Goal: Find specific page/section: Find specific page/section

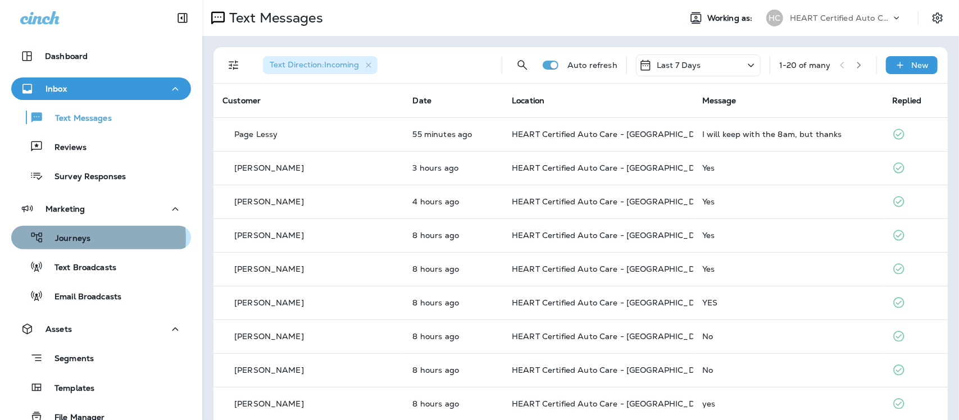
click at [85, 239] on p "Journeys" at bounding box center [67, 239] width 47 height 11
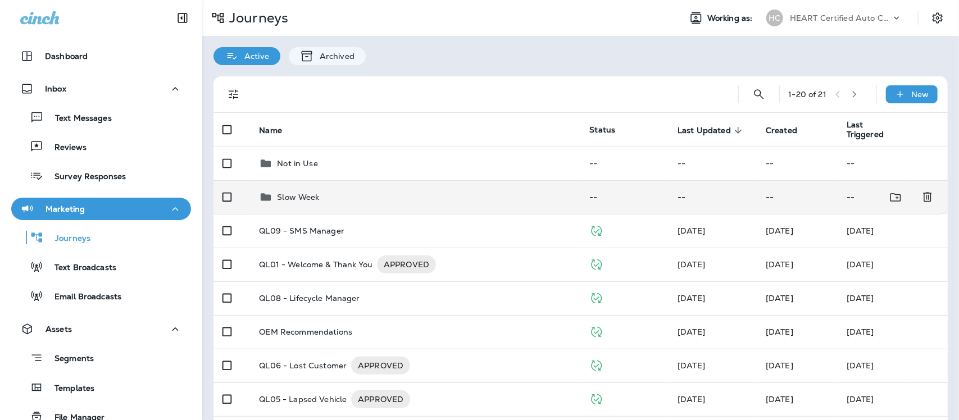
click at [292, 191] on div "Slow Week" at bounding box center [298, 197] width 42 height 13
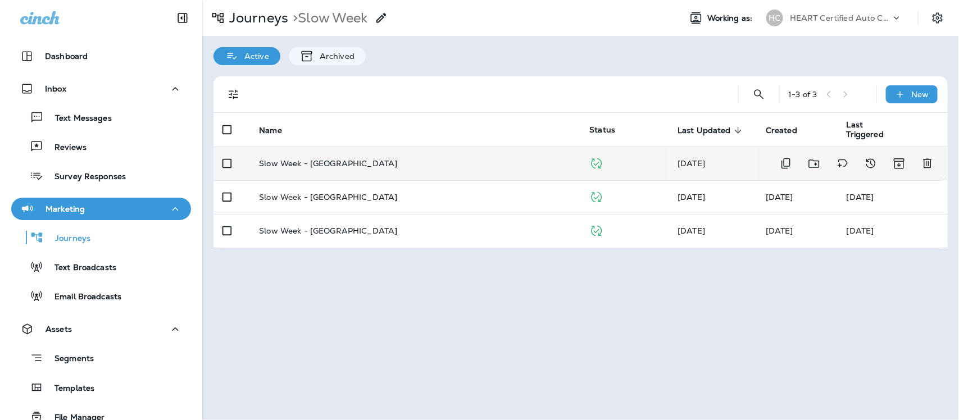
click at [311, 166] on p "Slow Week - [GEOGRAPHIC_DATA]" at bounding box center [328, 163] width 138 height 9
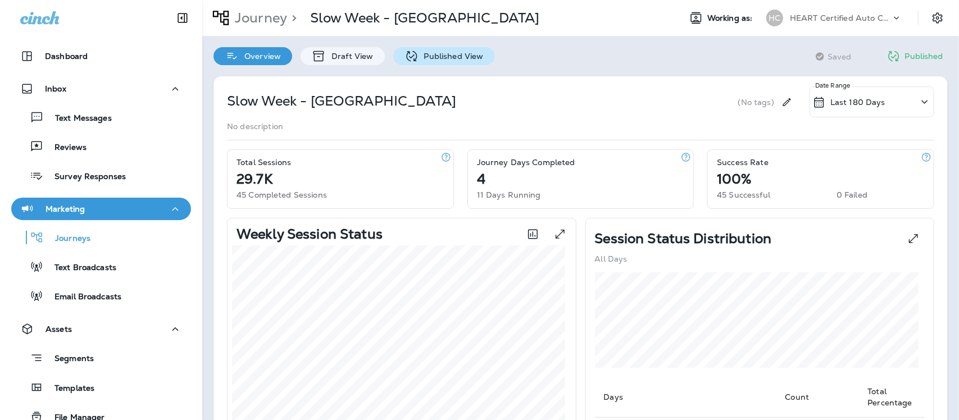
click at [451, 53] on p "Published View" at bounding box center [451, 56] width 65 height 9
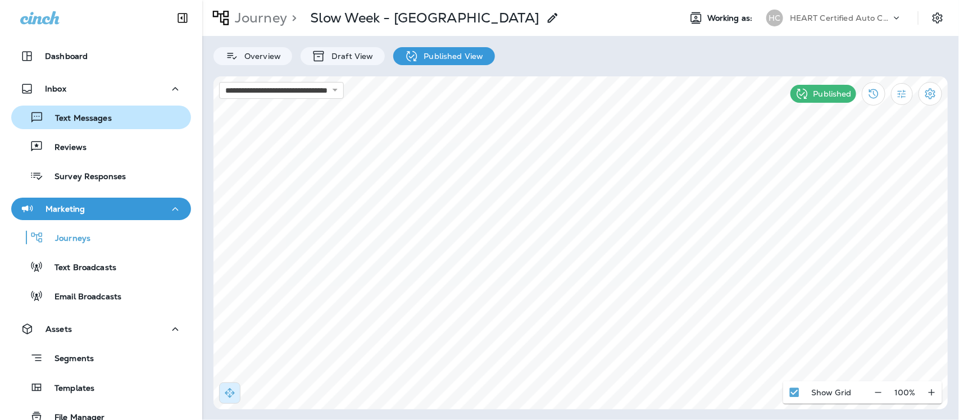
click at [76, 116] on p "Text Messages" at bounding box center [78, 119] width 68 height 11
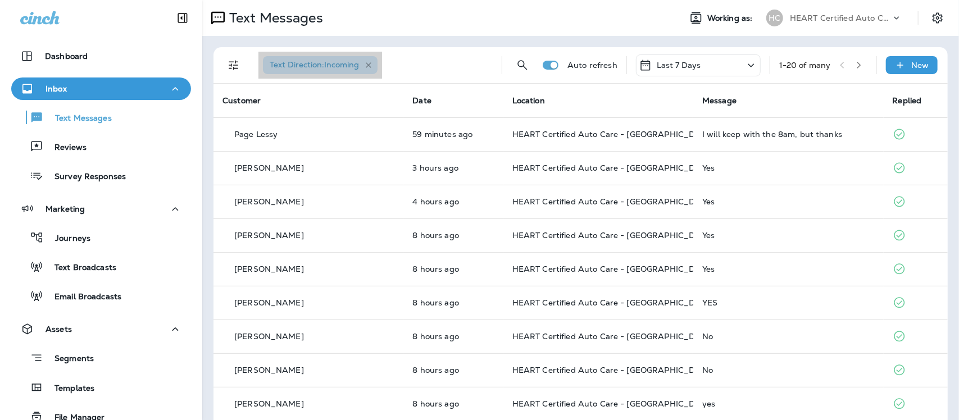
click at [372, 65] on icon "button" at bounding box center [369, 66] width 10 height 10
click at [232, 69] on icon "Filters" at bounding box center [233, 64] width 13 height 13
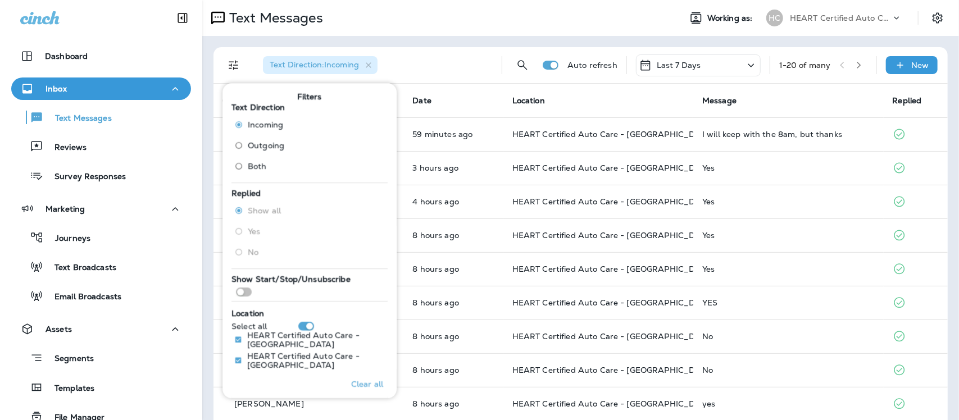
click at [419, 62] on div "Text Direction : Incoming" at bounding box center [373, 65] width 239 height 36
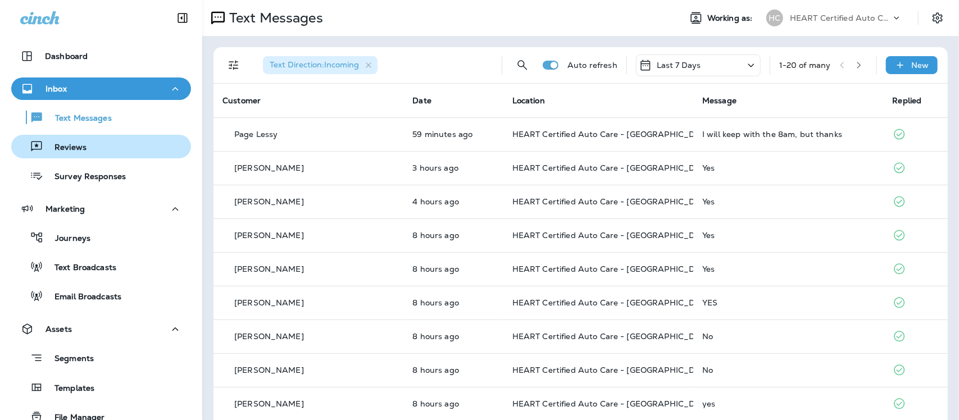
click at [71, 143] on p "Reviews" at bounding box center [64, 148] width 43 height 11
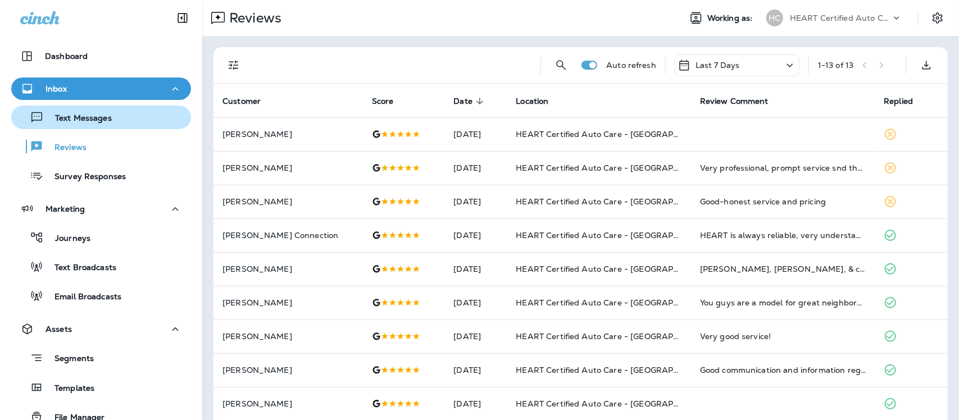
click at [96, 120] on p "Text Messages" at bounding box center [78, 119] width 68 height 11
